Goal: Check status: Check status

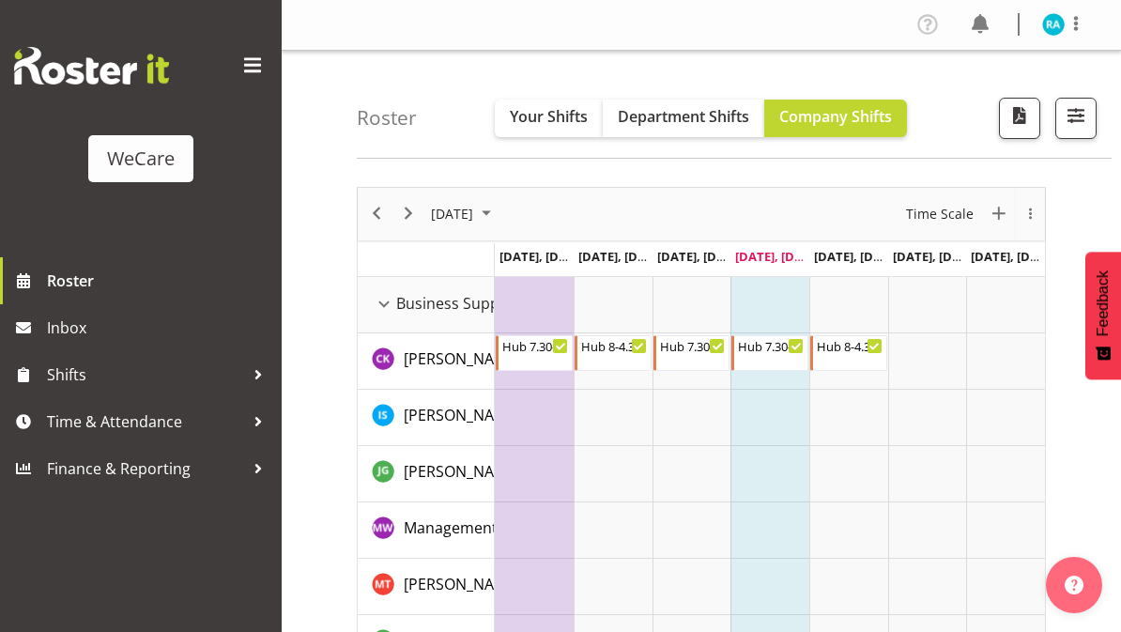
click at [548, 115] on span "Your Shifts" at bounding box center [549, 116] width 78 height 21
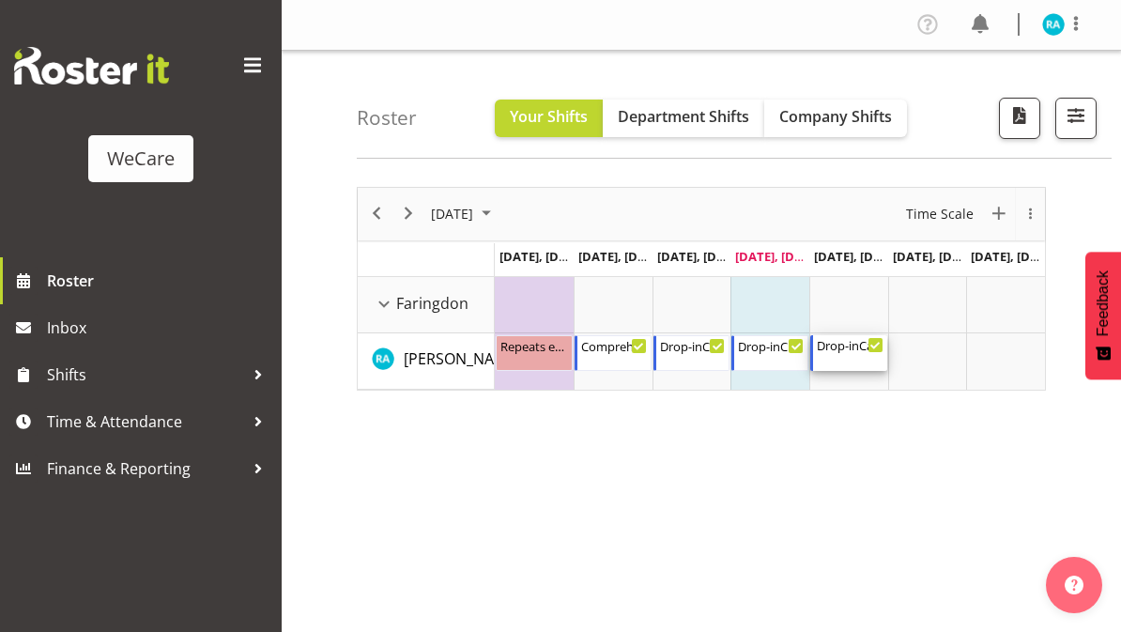
click at [858, 347] on div "Drop-inCare 8-4" at bounding box center [850, 344] width 67 height 19
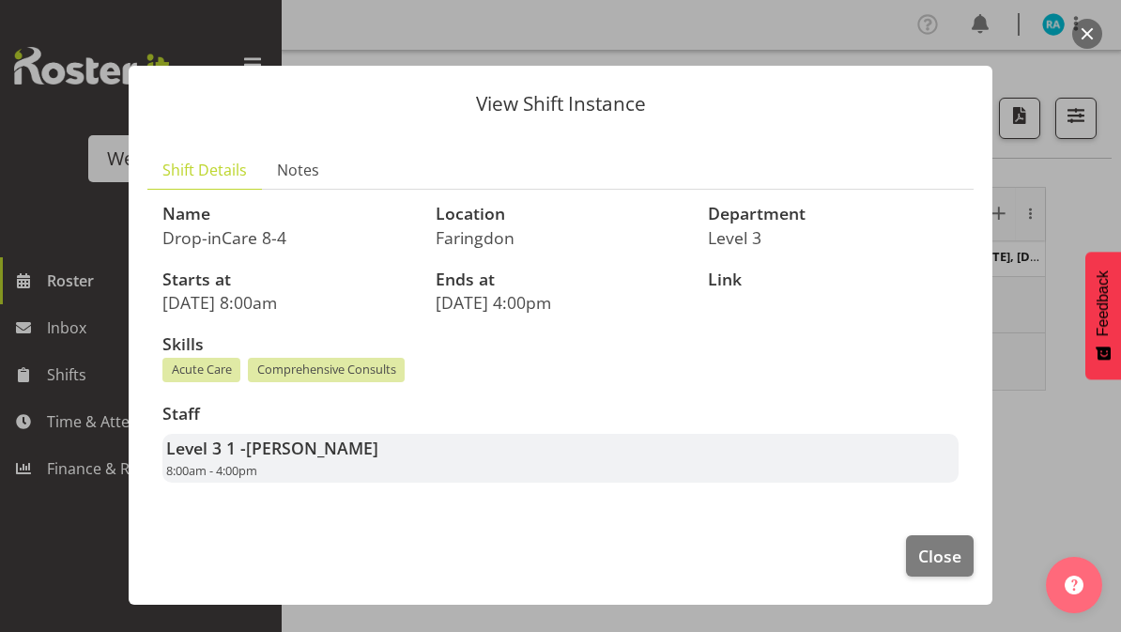
click at [947, 553] on span "Close" at bounding box center [939, 555] width 43 height 24
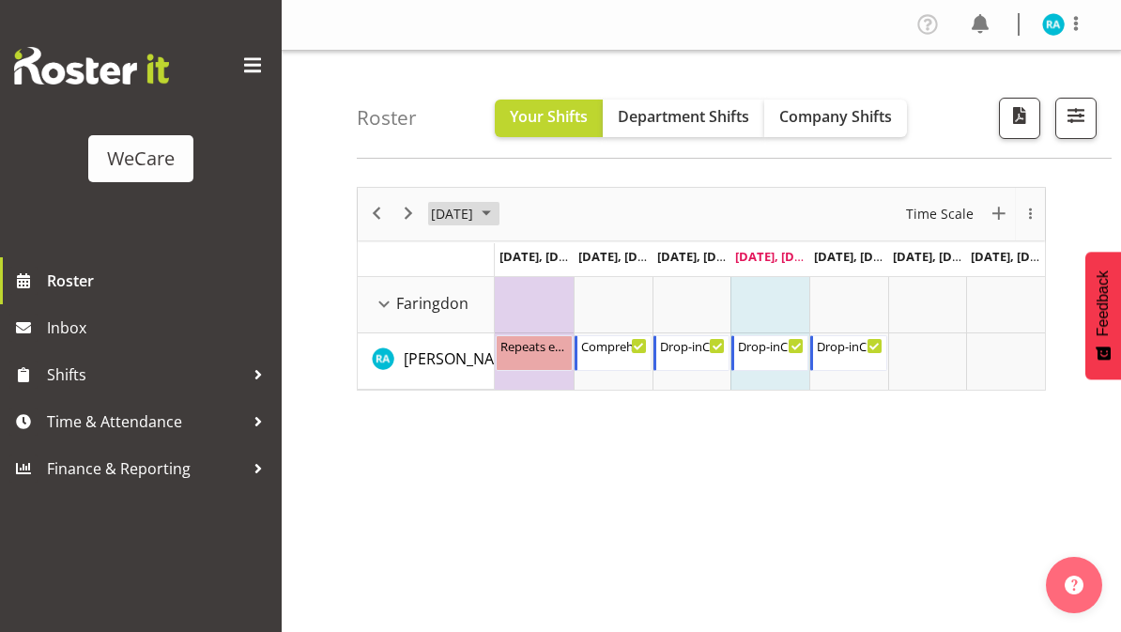
click at [475, 217] on span "[DATE]" at bounding box center [452, 213] width 46 height 23
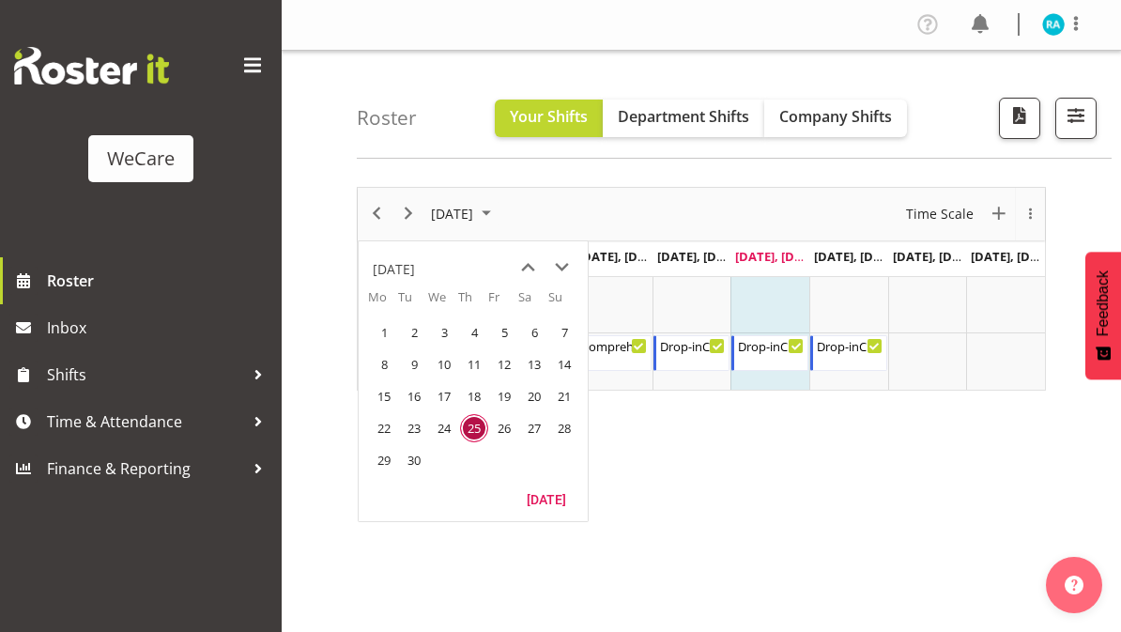
click at [395, 474] on td "29" at bounding box center [383, 460] width 30 height 32
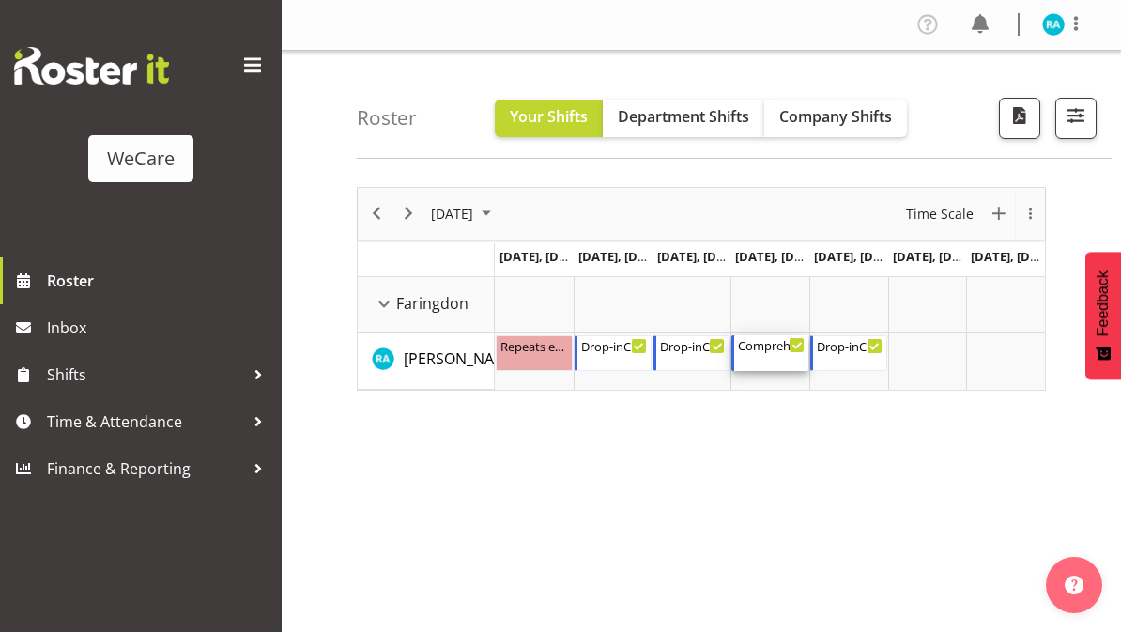
click at [777, 360] on div "Comprehensive Consult 10-6 10:00 AM - 6:00 PM" at bounding box center [771, 353] width 67 height 36
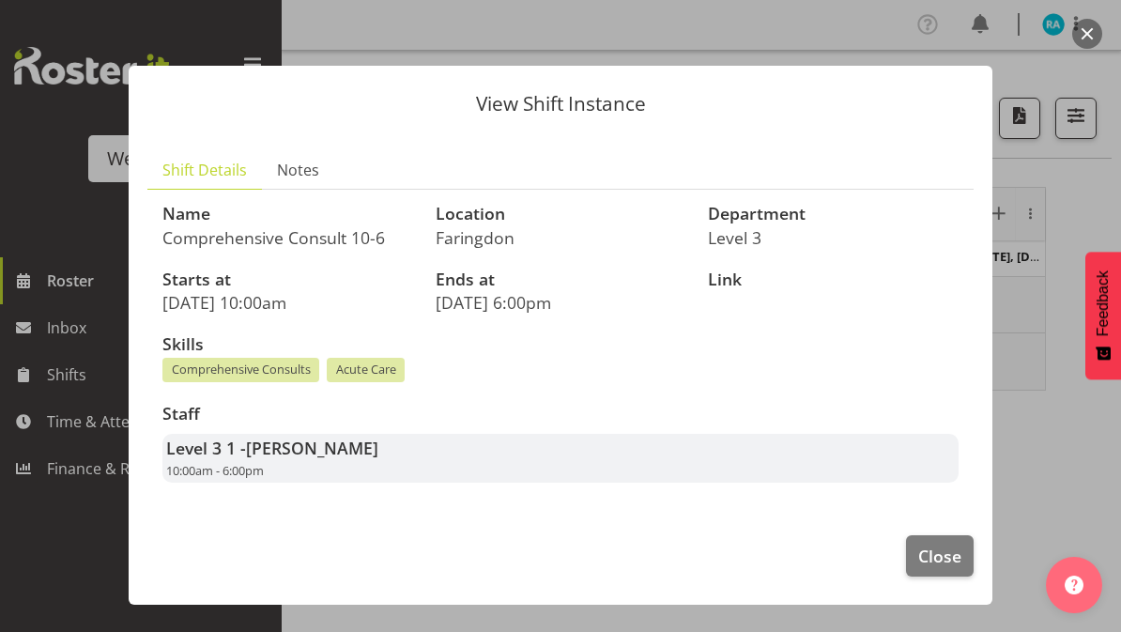
click at [951, 554] on span "Close" at bounding box center [939, 555] width 43 height 24
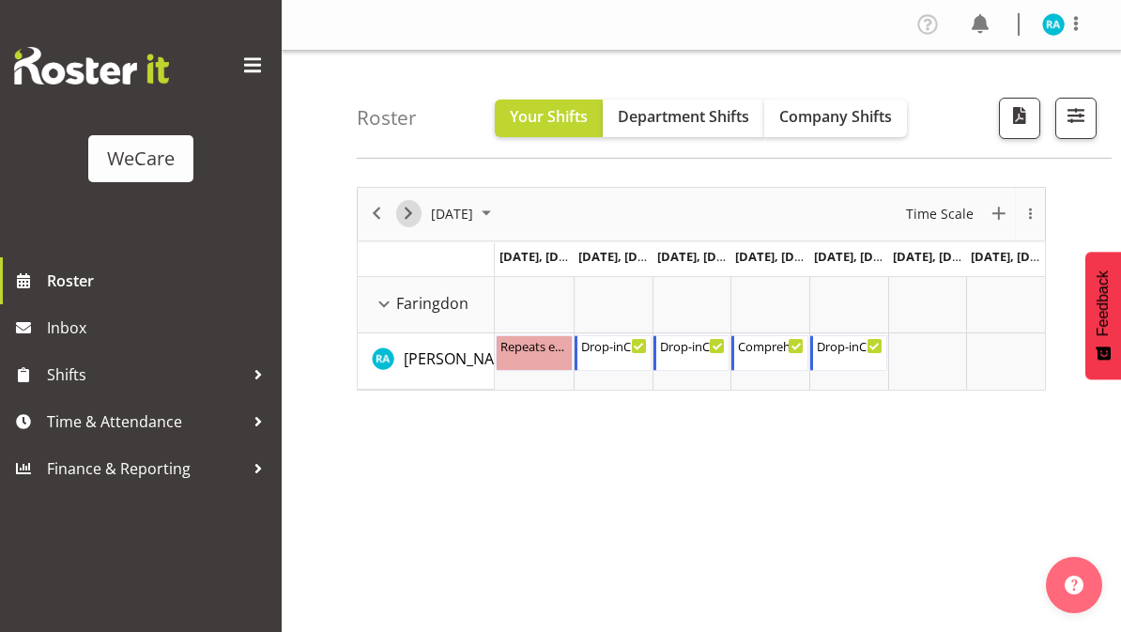
click at [415, 223] on span "Next" at bounding box center [408, 213] width 23 height 23
click at [428, 223] on button "October 2025" at bounding box center [463, 213] width 71 height 23
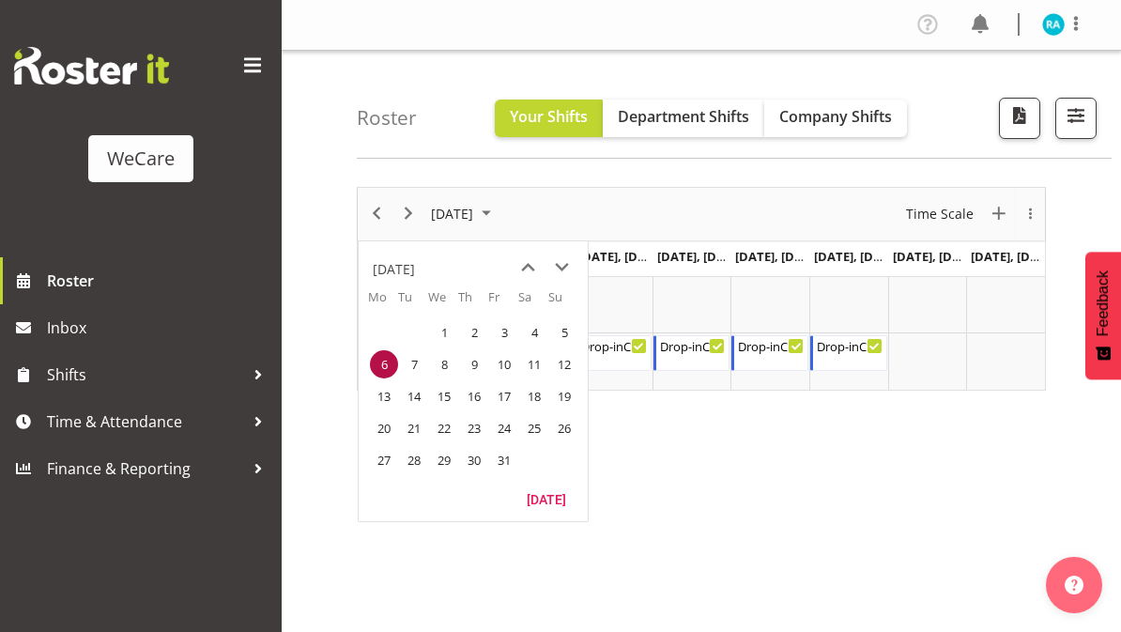
click at [390, 398] on span "13" at bounding box center [384, 396] width 28 height 28
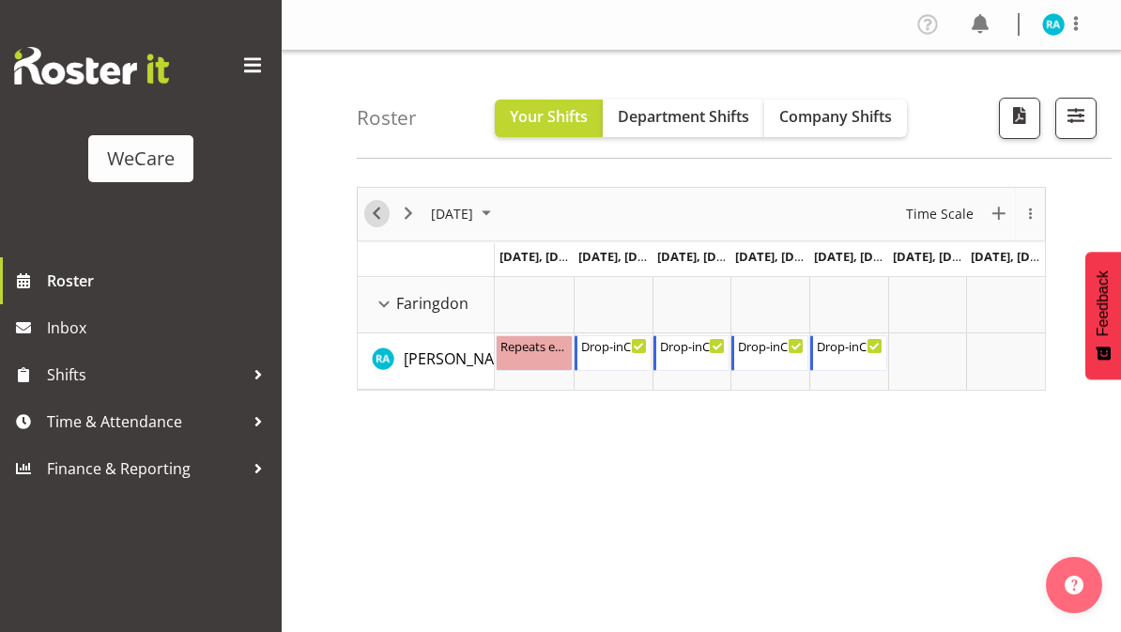
click at [379, 219] on span "Previous" at bounding box center [376, 213] width 23 height 23
click at [864, 348] on div "Drop-inCare 9-5" at bounding box center [850, 344] width 67 height 19
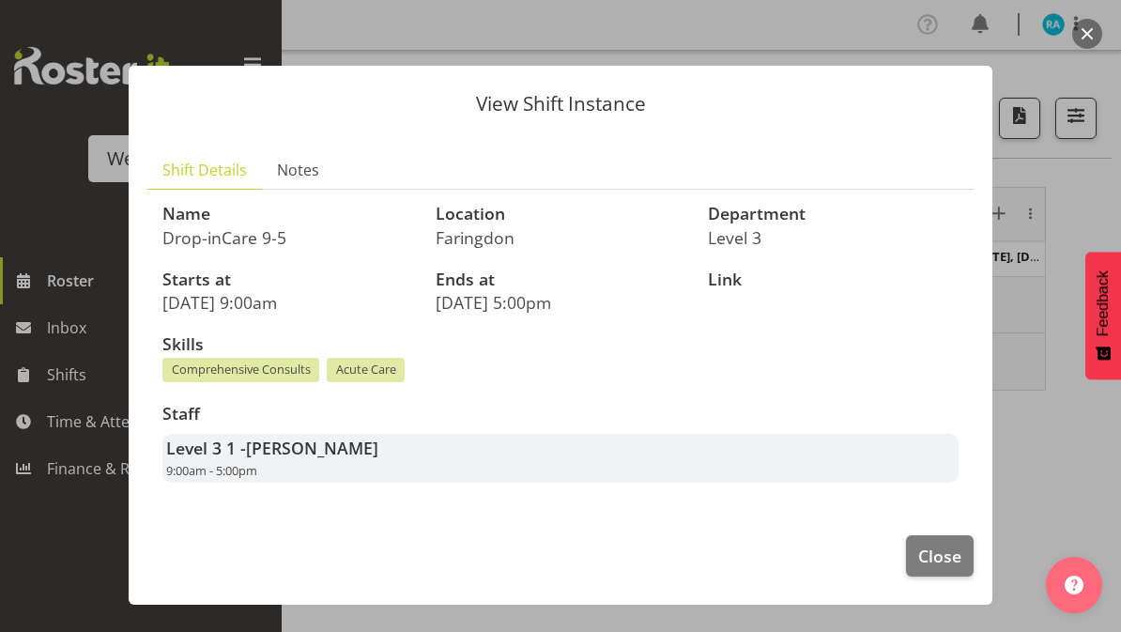
click at [929, 551] on span "Close" at bounding box center [939, 555] width 43 height 24
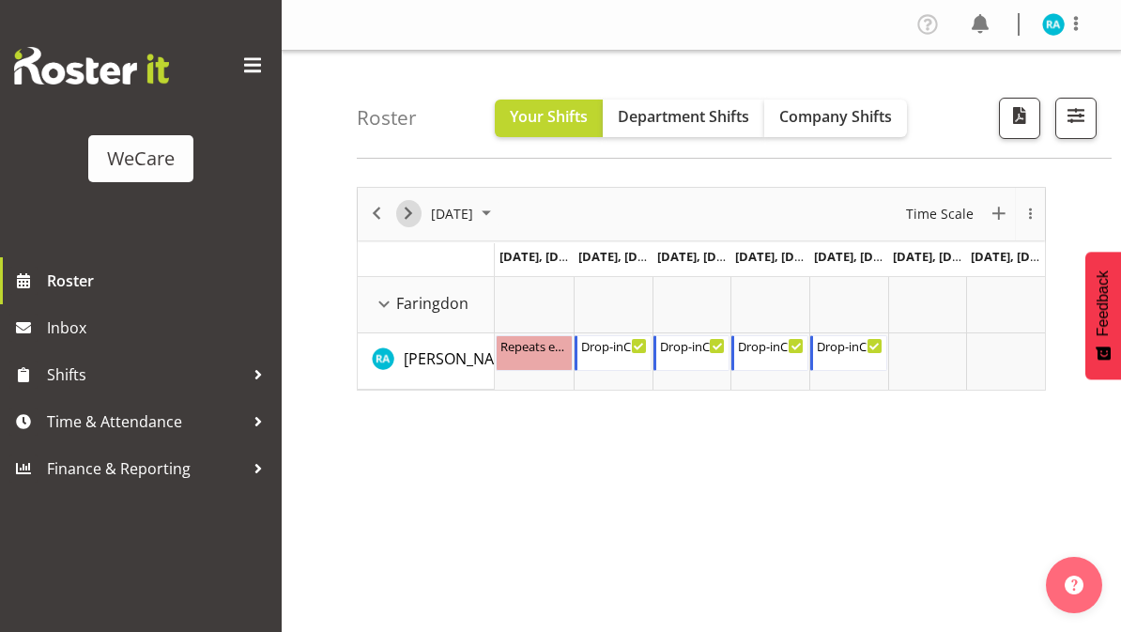
click at [417, 222] on span "Next" at bounding box center [408, 213] width 23 height 23
click at [411, 224] on span "Next" at bounding box center [408, 213] width 23 height 23
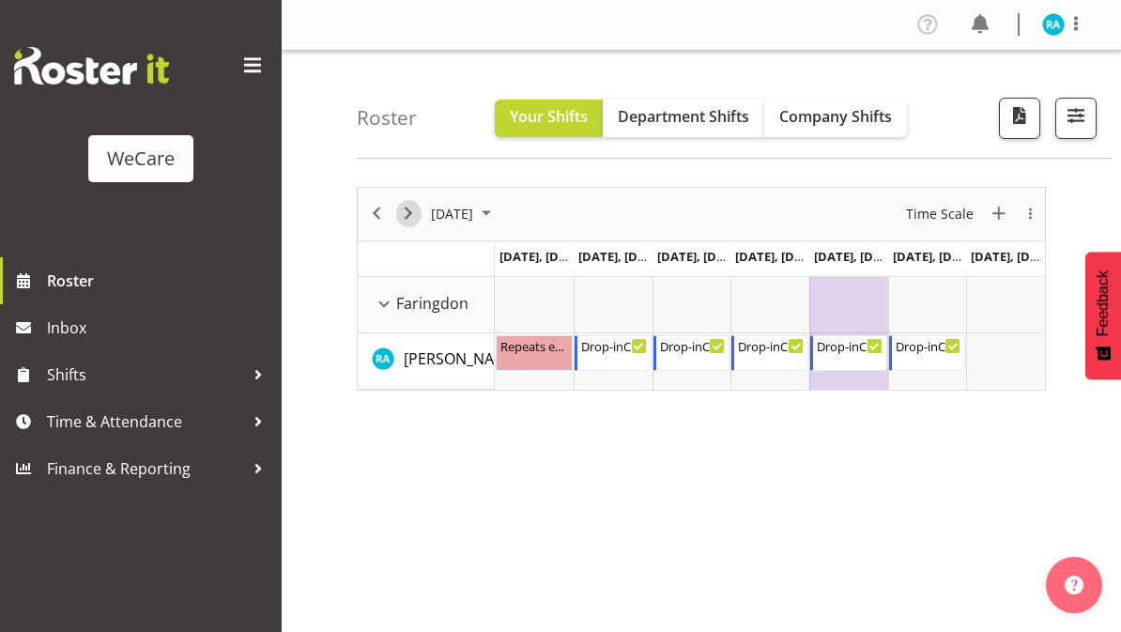
click at [406, 217] on span "Next" at bounding box center [408, 213] width 23 height 23
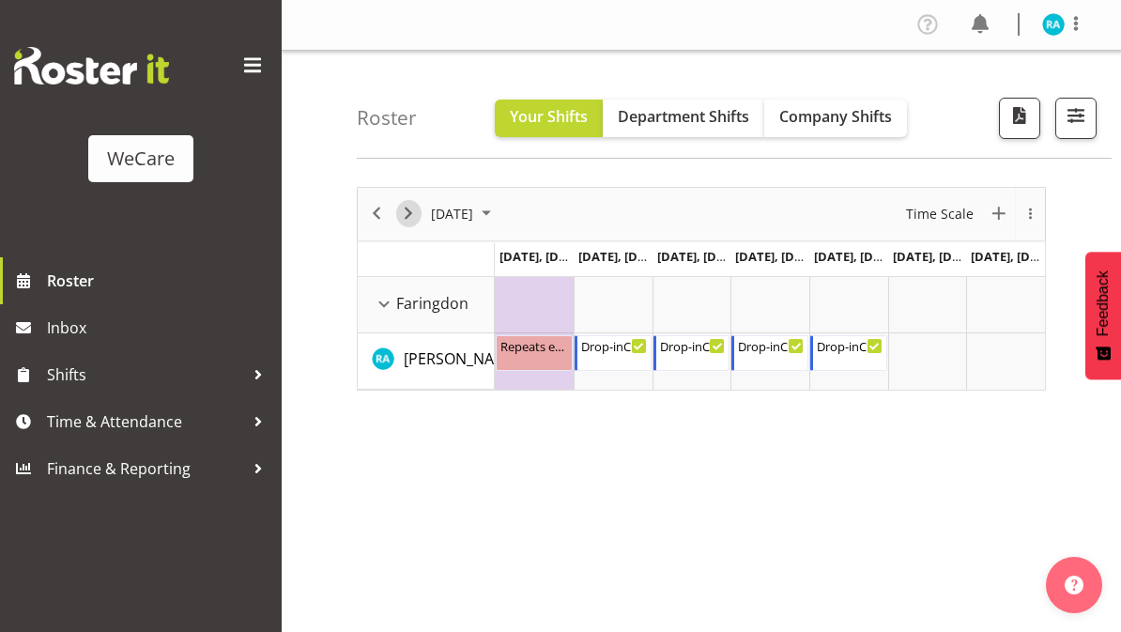
click at [413, 217] on span "Next" at bounding box center [408, 213] width 23 height 23
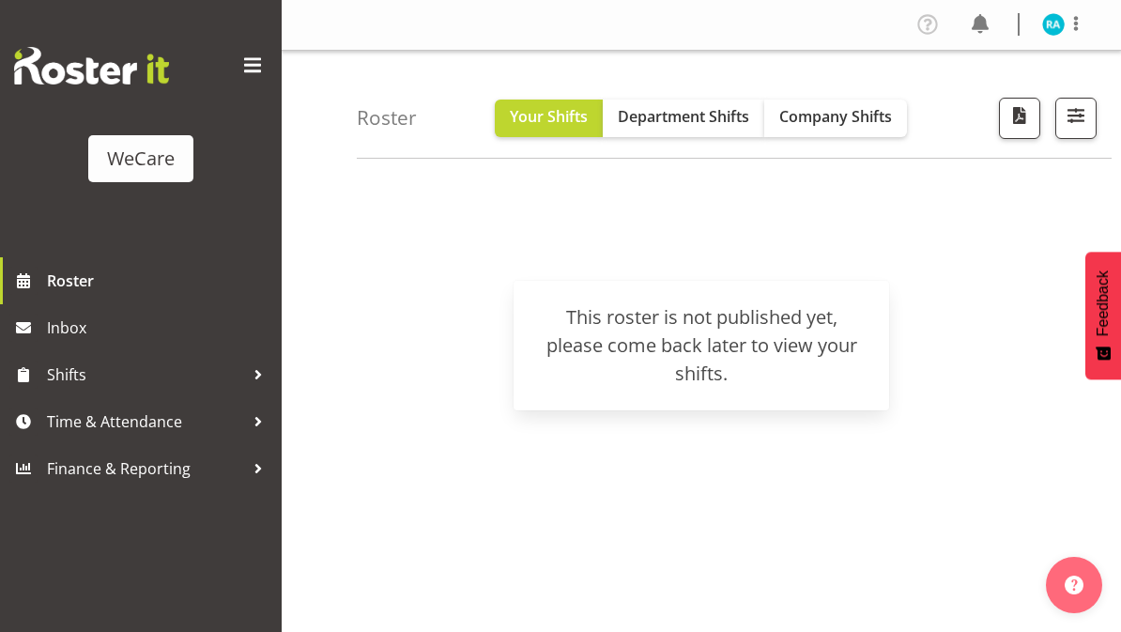
click at [839, 125] on span "Company Shifts" at bounding box center [835, 116] width 113 height 21
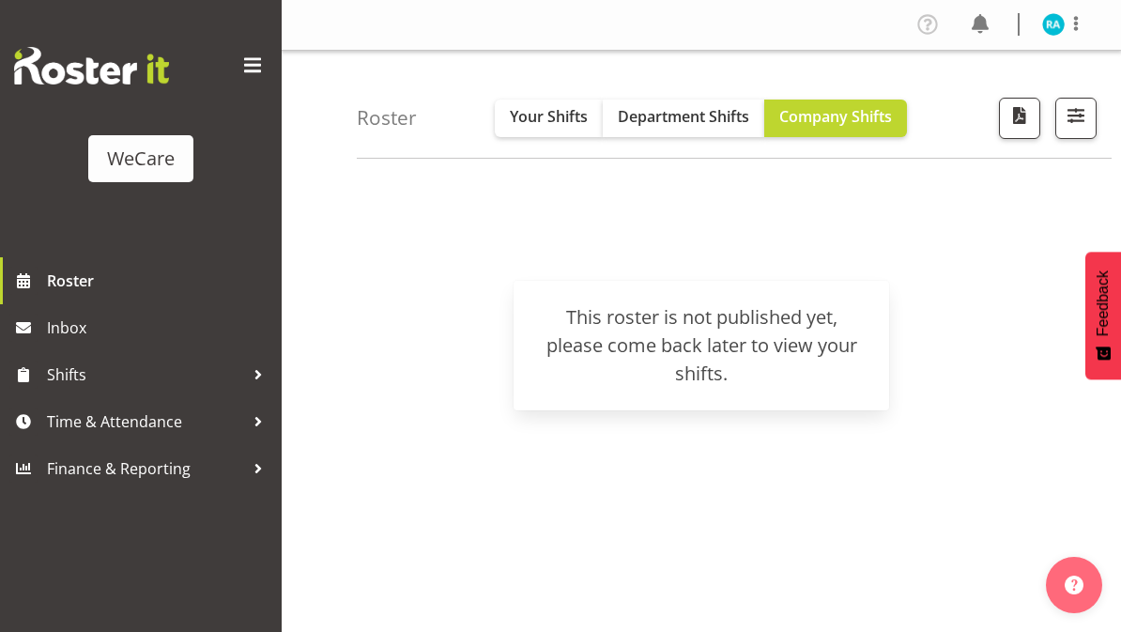
click at [557, 122] on span "Your Shifts" at bounding box center [549, 116] width 78 height 21
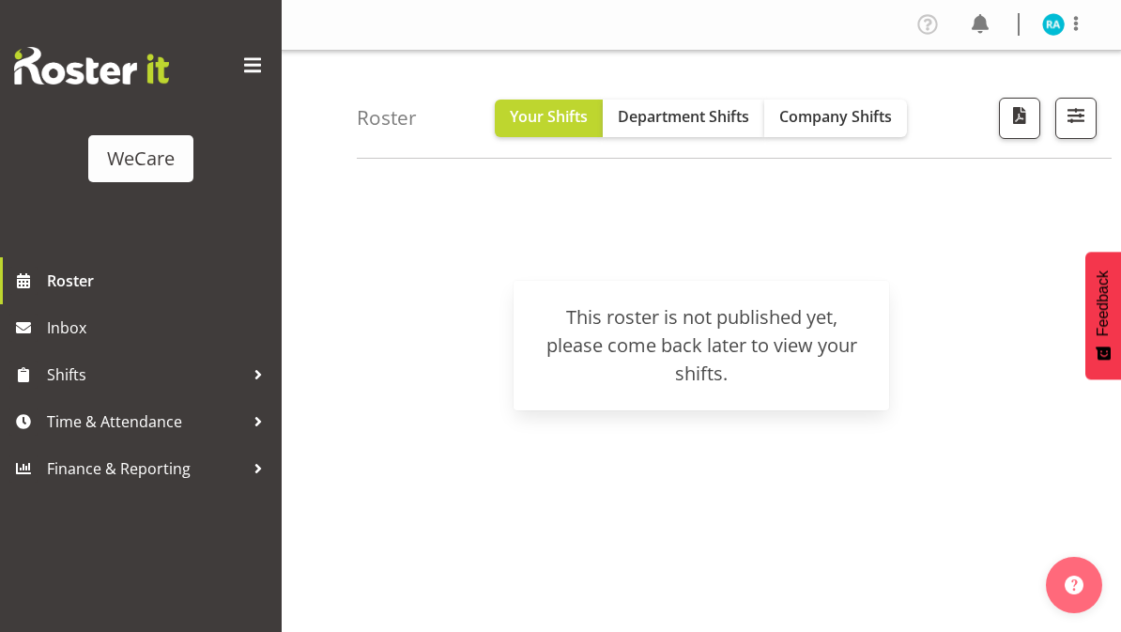
click at [161, 172] on div "WeCare" at bounding box center [141, 159] width 68 height 28
click at [254, 72] on span at bounding box center [252, 66] width 30 height 30
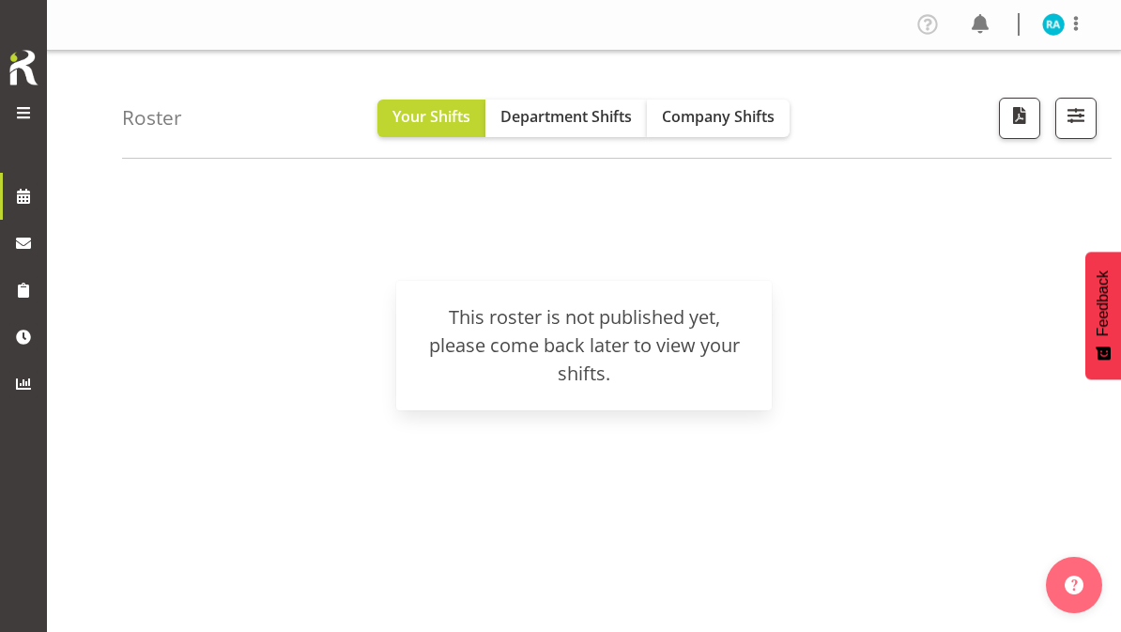
click at [143, 117] on h4 "Roster" at bounding box center [152, 118] width 60 height 22
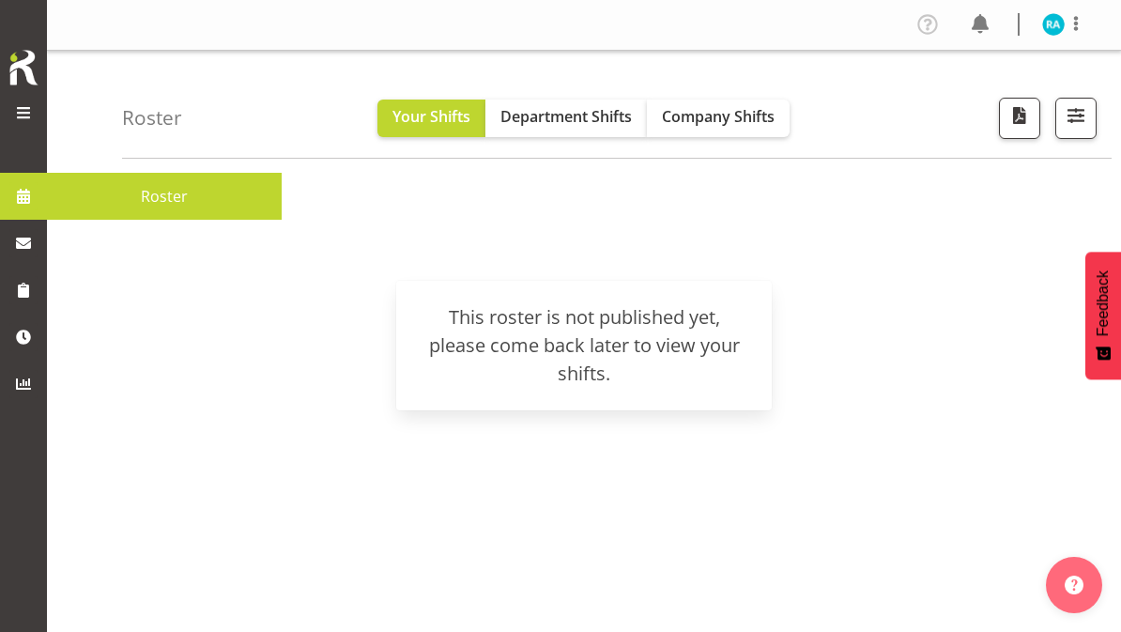
click at [203, 194] on span "Roster" at bounding box center [164, 196] width 216 height 28
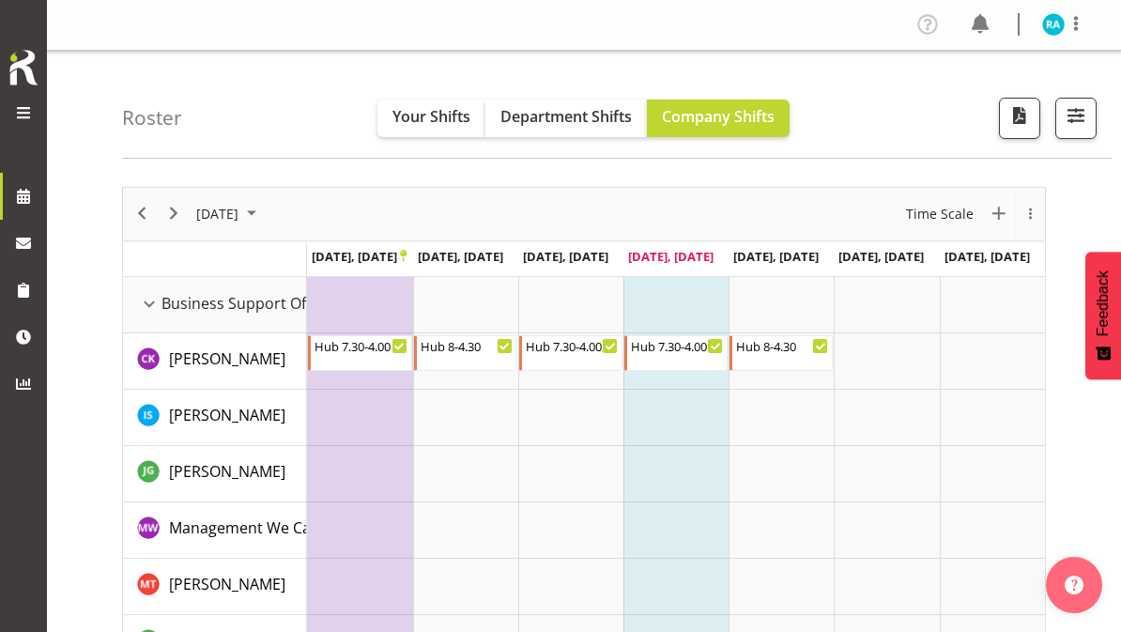
click at [790, 262] on span "[DATE], [DATE]" at bounding box center [775, 256] width 85 height 17
click at [779, 256] on span "[DATE], [DATE]" at bounding box center [775, 256] width 85 height 17
click at [789, 264] on span "[DATE], [DATE]" at bounding box center [775, 256] width 85 height 17
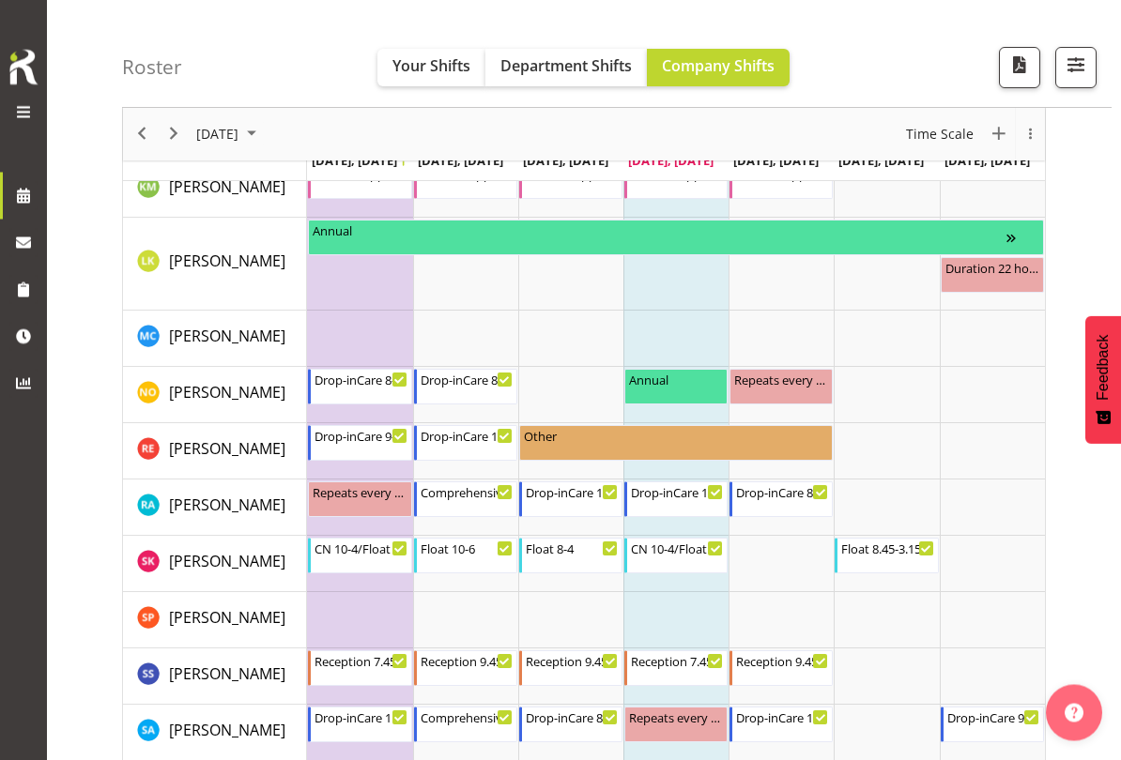
scroll to position [1309, 0]
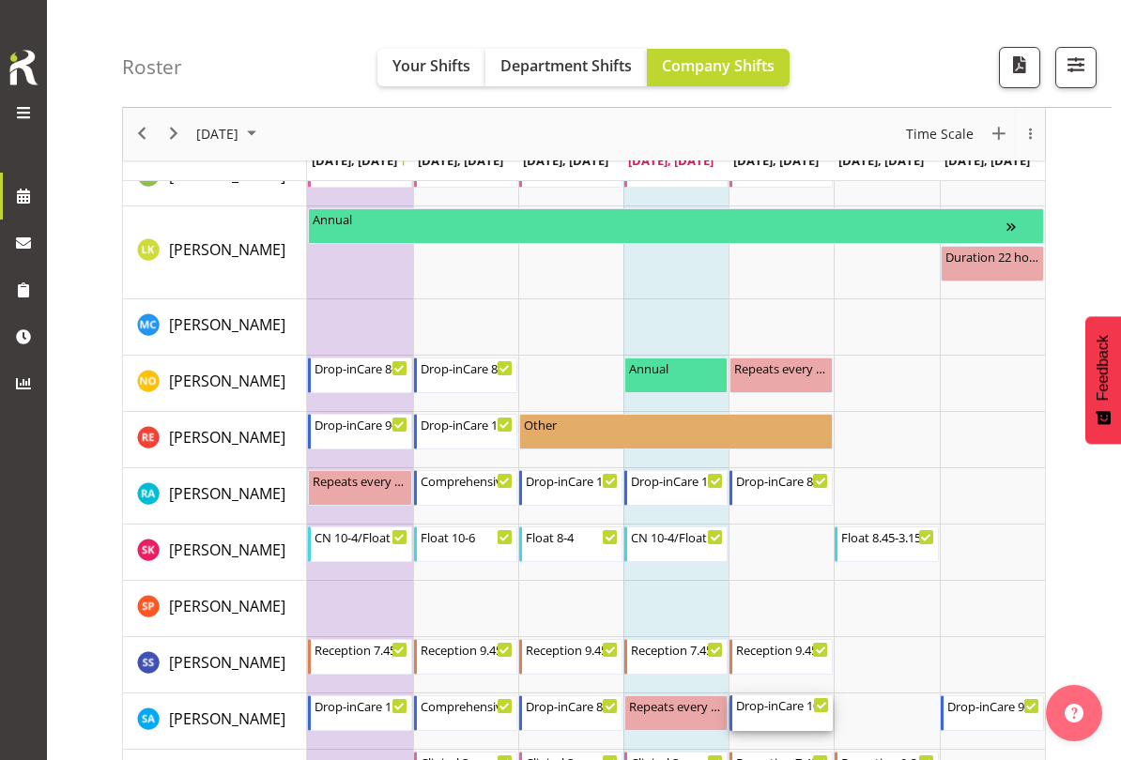
click at [774, 631] on div "Drop-inCare [DATE] 10:00 AM - 6:00 PM" at bounding box center [782, 713] width 93 height 36
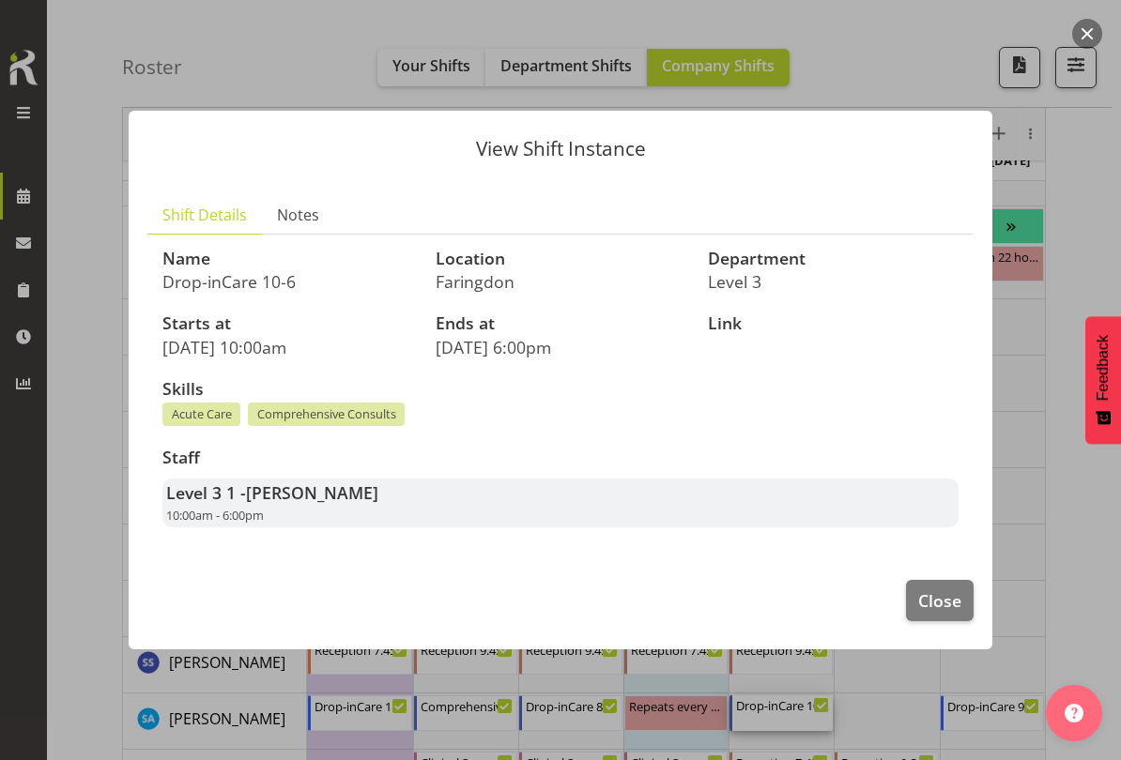
click at [941, 588] on span "Close" at bounding box center [939, 600] width 43 height 24
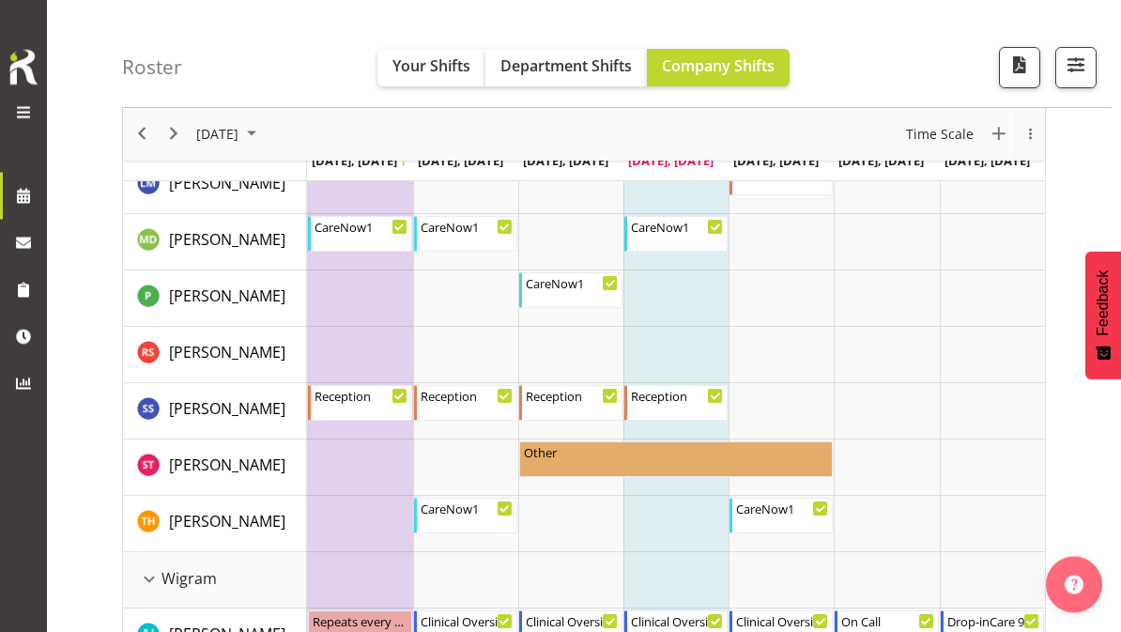
scroll to position [3862, 0]
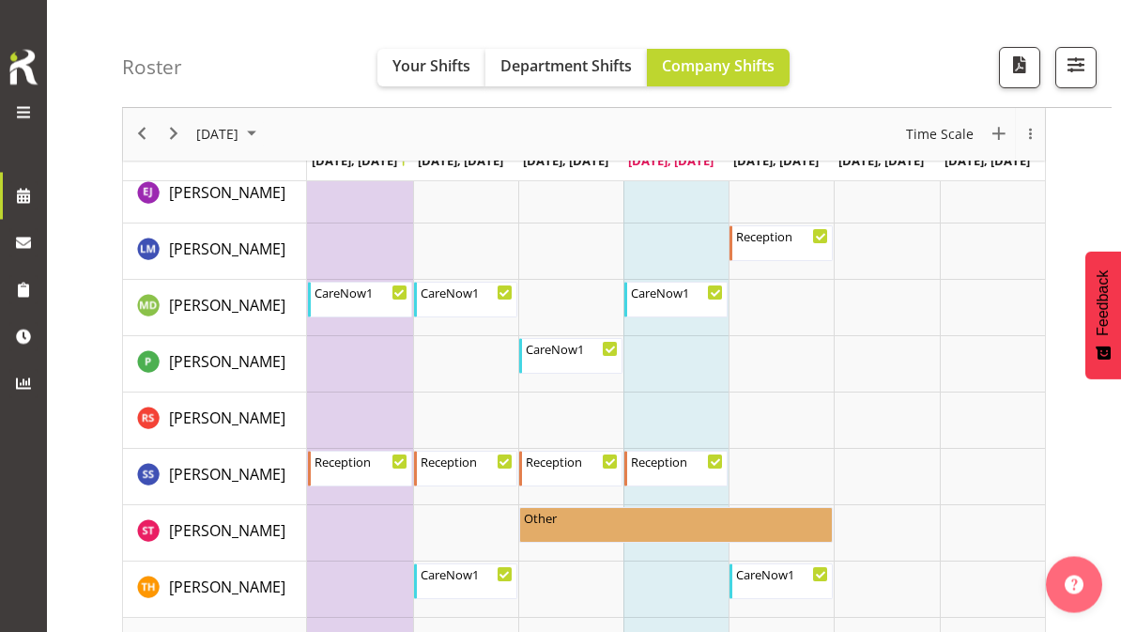
click at [439, 60] on span "Your Shifts" at bounding box center [431, 65] width 78 height 21
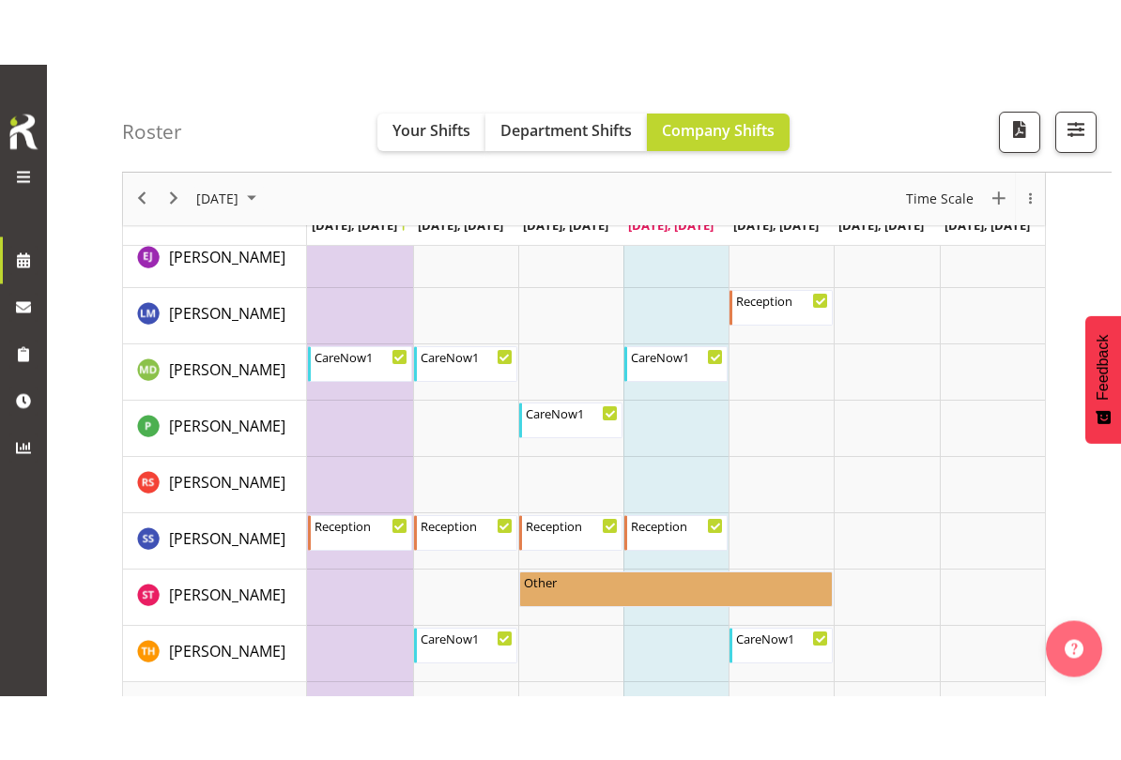
scroll to position [163, 0]
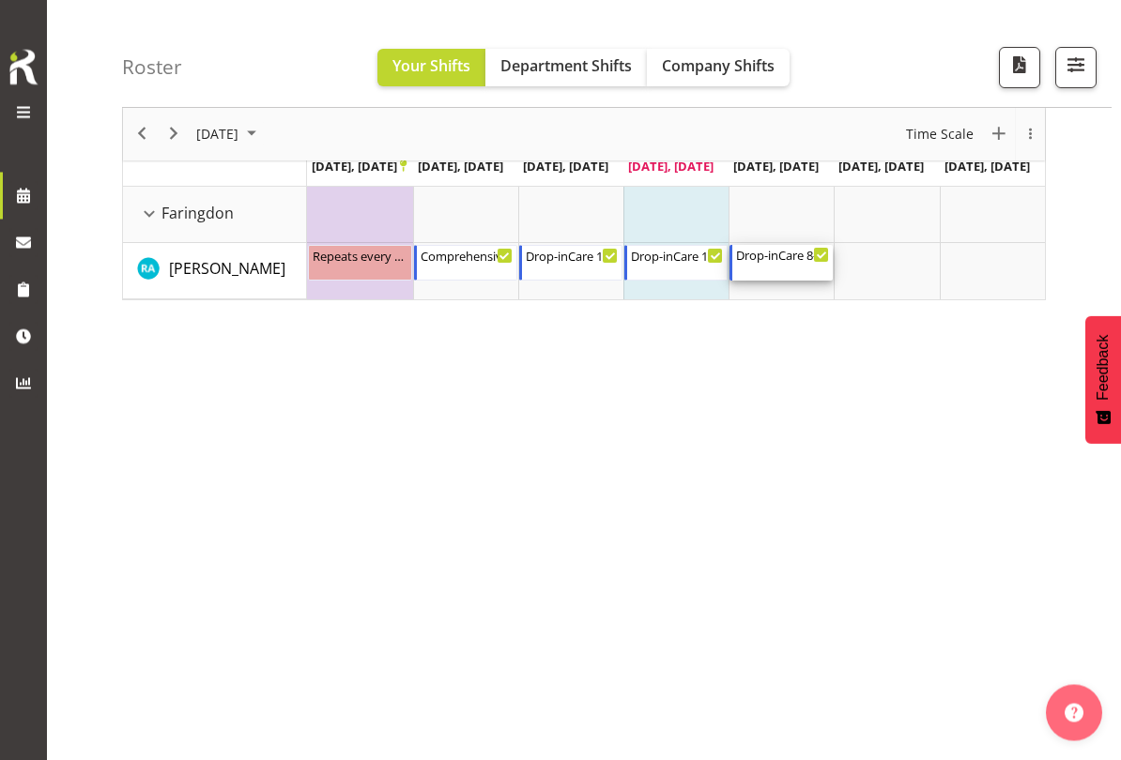
click at [804, 267] on div "Drop-inCare [DATE] 8:00 AM - 4:00 PM" at bounding box center [782, 264] width 93 height 36
